Goal: Transaction & Acquisition: Purchase product/service

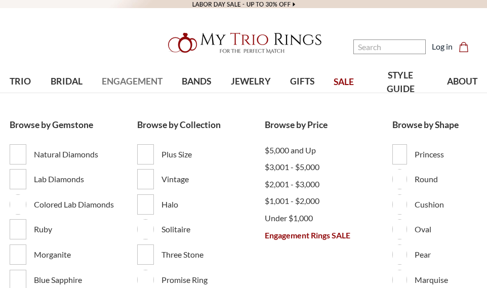
click at [128, 79] on span "ENGAGEMENT" at bounding box center [132, 81] width 61 height 13
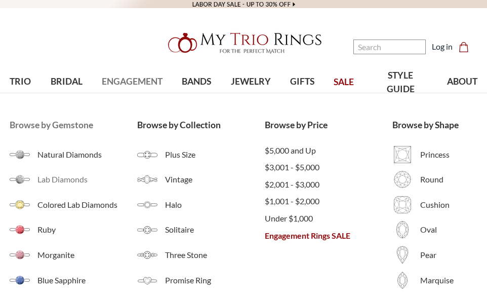
click at [73, 177] on span "Lab Diamonds" at bounding box center [87, 179] width 100 height 12
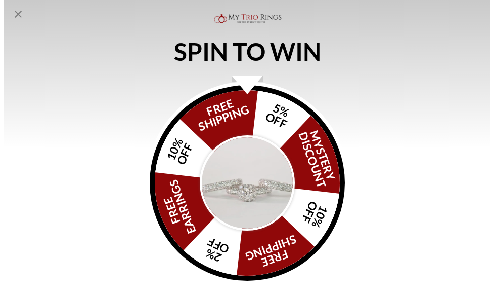
scroll to position [298, 0]
click at [246, 93] on div "Alia popup" at bounding box center [246, 84] width 31 height 19
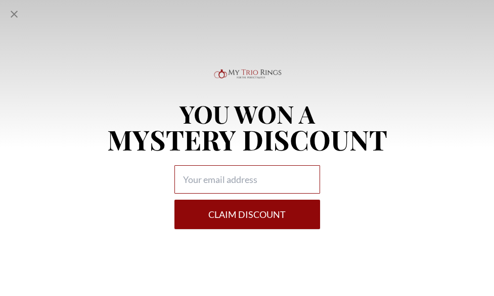
click at [236, 172] on input "Alia popup" at bounding box center [248, 179] width 146 height 28
type input "deaundrarichard@yahoo.com"
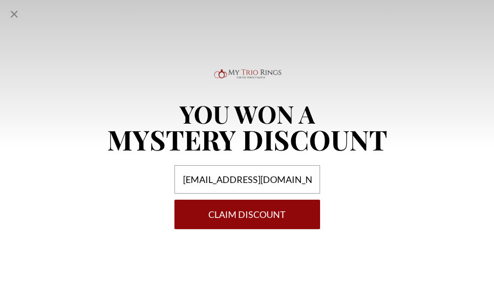
click at [251, 212] on button "Claim DISCOUNT" at bounding box center [248, 213] width 146 height 29
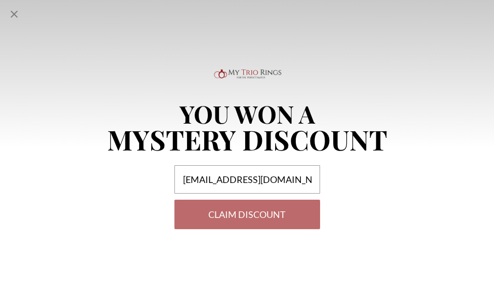
select select "US"
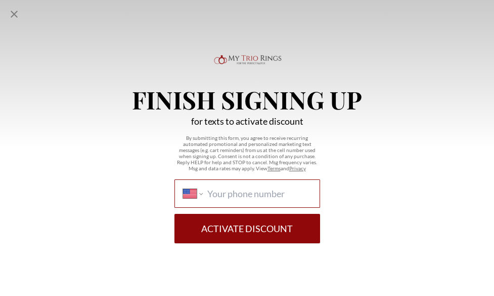
click at [253, 188] on input "International Afghanistan Åland Islands Albania Algeria American Samoa Andorra …" at bounding box center [260, 193] width 104 height 11
type input "(832) 845-7291"
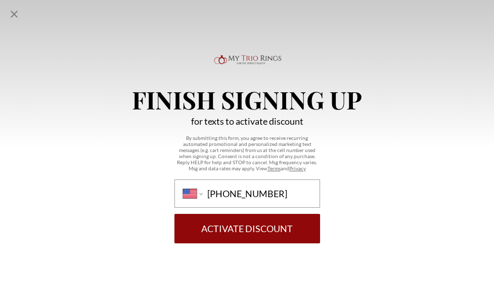
click at [222, 240] on button "Activate Discount" at bounding box center [248, 228] width 146 height 29
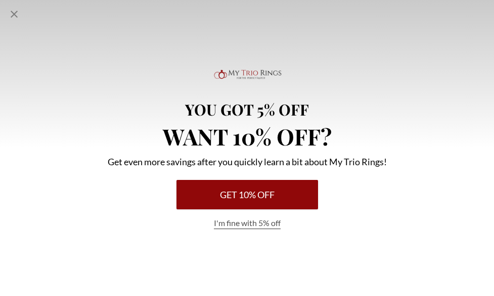
click at [241, 196] on button "Get 10% Off" at bounding box center [248, 194] width 142 height 29
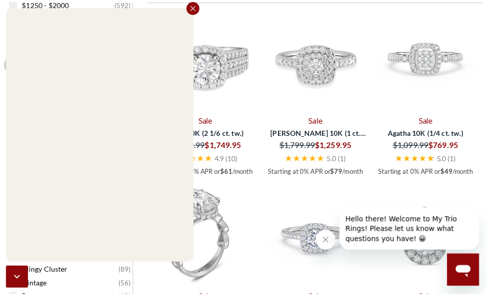
scroll to position [304, 0]
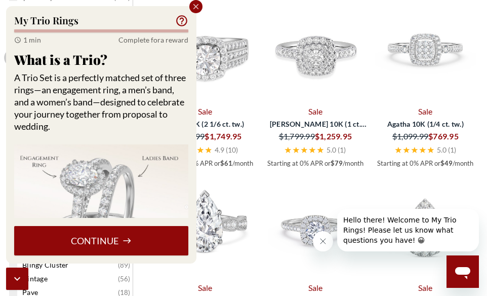
click at [112, 248] on button "Continue" at bounding box center [101, 240] width 174 height 29
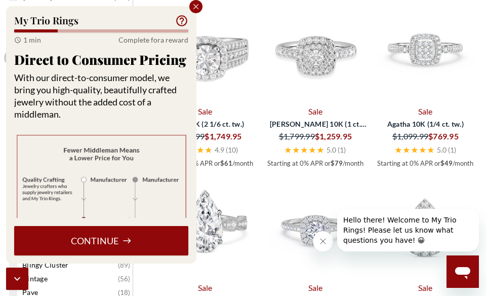
click at [194, 5] on icon "Close popup" at bounding box center [196, 7] width 6 height 6
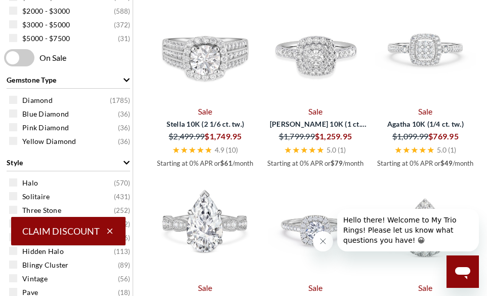
click at [323, 240] on icon "Close message from company" at bounding box center [323, 241] width 8 height 8
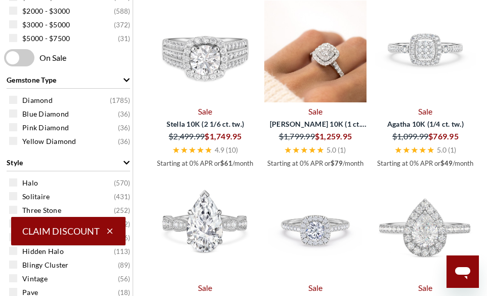
click at [319, 61] on img at bounding box center [315, 52] width 102 height 102
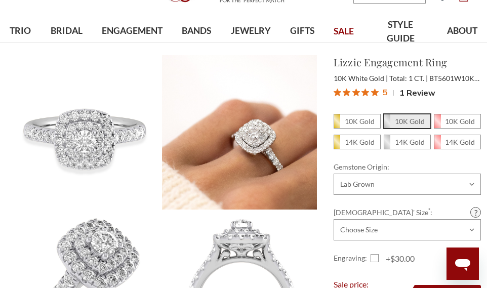
scroll to position [101, 0]
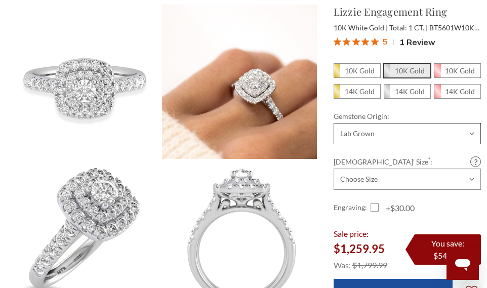
click at [427, 137] on select "Choose Options Natural Lab Grown" at bounding box center [407, 133] width 147 height 21
click at [421, 178] on select "Choose Size 5.00 5.25 5.50 5.75 6.00 6.25 6.50 6.75 7.00 7.25 7.50 7.75 8.00 8.…" at bounding box center [407, 179] width 147 height 21
select select "18781389"
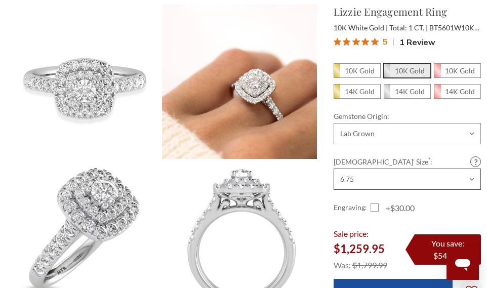
click at [334, 169] on select "Choose Size 5.00 5.25 5.50 5.75 6.00 6.25 6.50 6.75 7.00 7.25 7.50 7.75 8.00 8.…" at bounding box center [407, 179] width 147 height 21
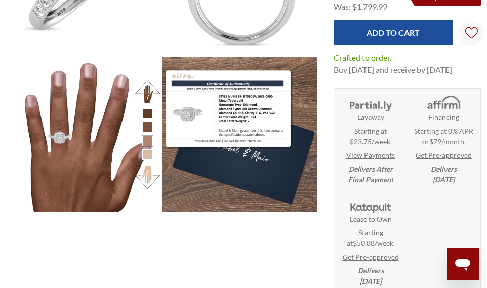
scroll to position [304, 0]
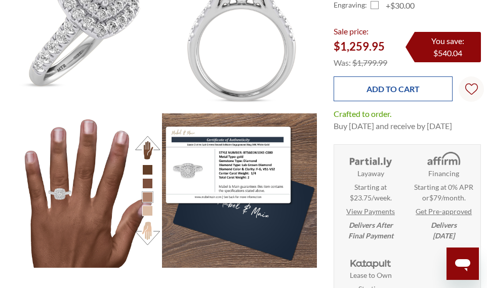
click at [387, 92] on input "Add to Cart" at bounding box center [393, 88] width 119 height 25
type input "Add to Cart"
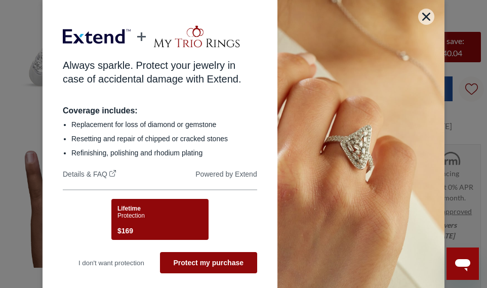
scroll to position [354, 0]
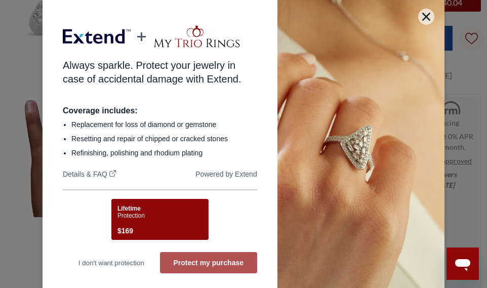
click at [206, 262] on button "Protect my purchase" at bounding box center [208, 262] width 97 height 21
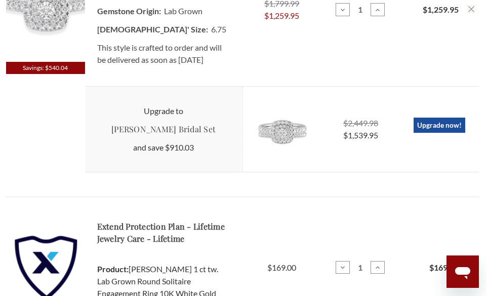
scroll to position [354, 0]
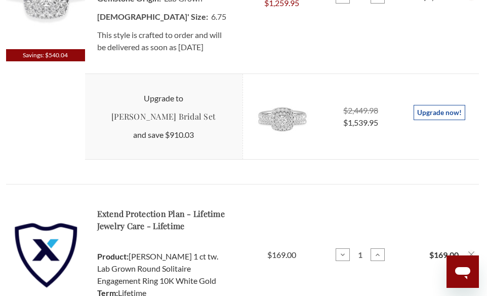
click at [448, 120] on link "Upgrade now!" at bounding box center [440, 112] width 52 height 15
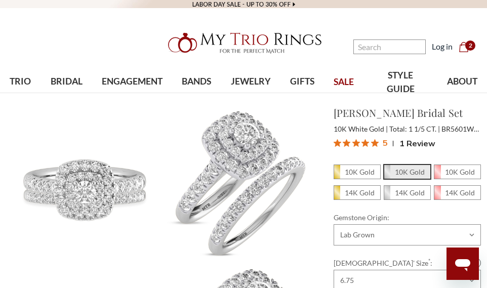
click at [465, 50] on icon "Cart Cart" at bounding box center [464, 47] width 10 height 10
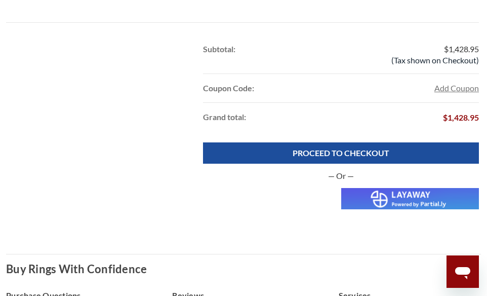
scroll to position [658, 0]
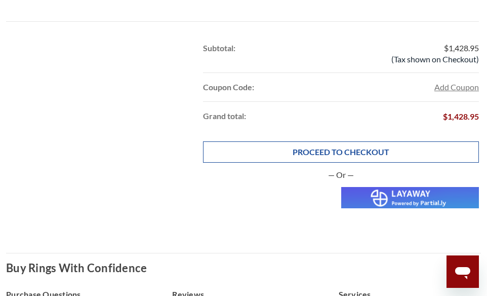
click at [323, 159] on link "PROCEED TO CHECKOUT" at bounding box center [341, 151] width 276 height 21
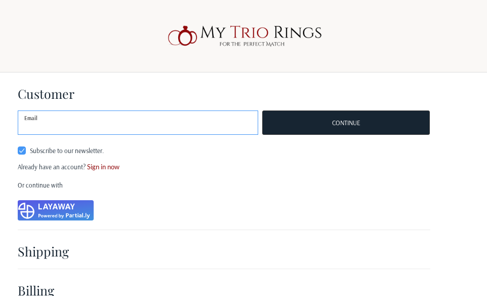
scroll to position [13, 0]
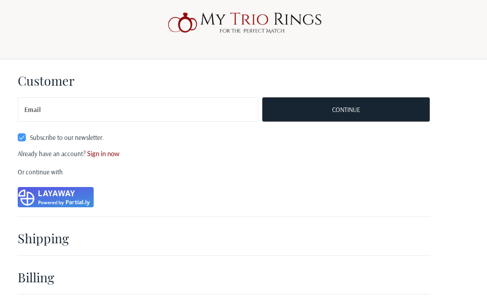
click at [65, 199] on img at bounding box center [56, 197] width 76 height 20
